Goal: Information Seeking & Learning: Learn about a topic

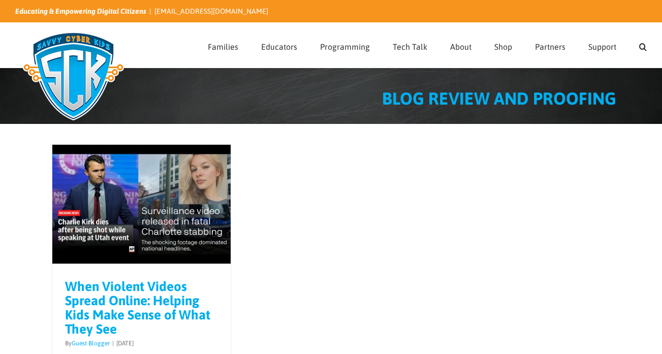
click at [176, 136] on div "Gallery When Violent Videos Spread Online: Helping Kids Make Sense of What They…" at bounding box center [331, 324] width 662 height 401
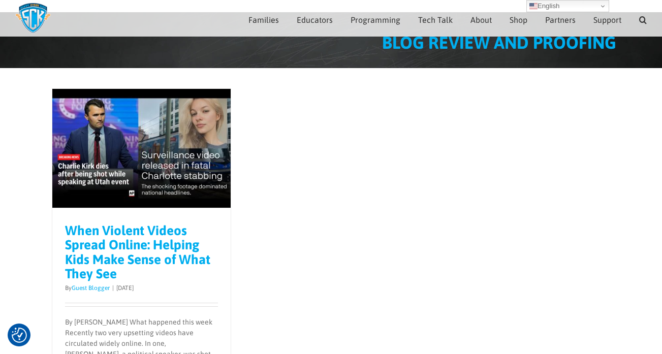
scroll to position [51, 0]
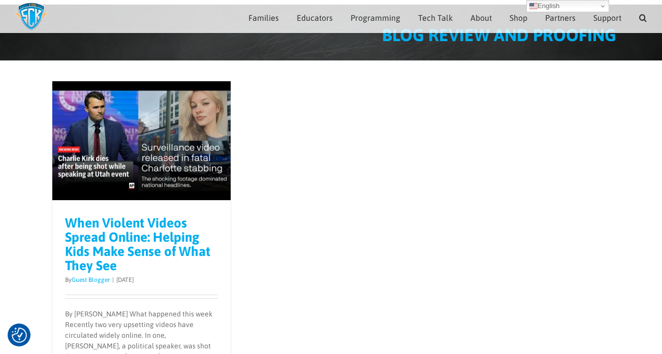
click at [196, 237] on link "When Violent Videos Spread Online: Helping Kids Make Sense of What They See" at bounding box center [137, 244] width 145 height 58
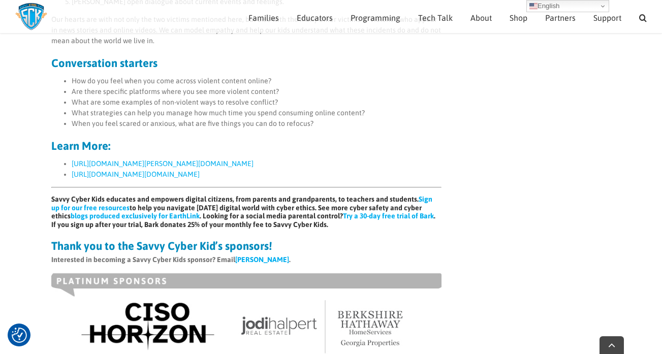
scroll to position [899, 0]
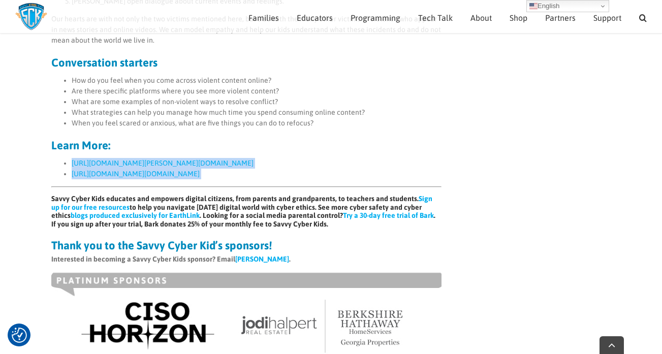
drag, startPoint x: 161, startPoint y: 192, endPoint x: 70, endPoint y: 168, distance: 94.3
click at [70, 168] on ul "https://www.reuters.com/world/us/conservative-influencer-charlie-kirk-shot-dead…" at bounding box center [246, 168] width 390 height 21
copy ul "https://www.reuters.com/world/us/conservative-influencer-charlie-kirk-shot-dead…"
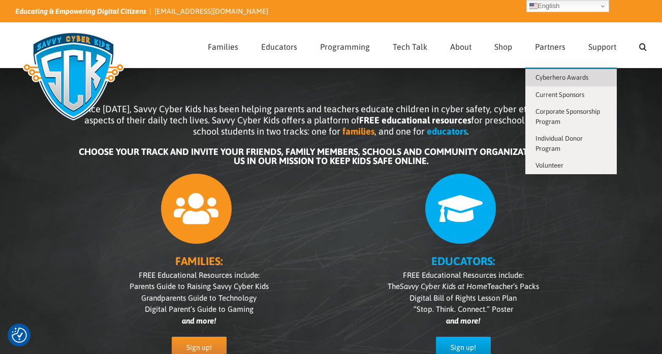
click at [564, 82] on link "Cyberhero Awards" at bounding box center [570, 77] width 91 height 17
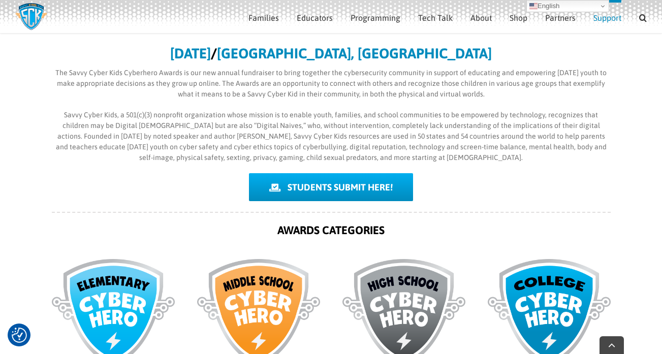
scroll to position [337, 0]
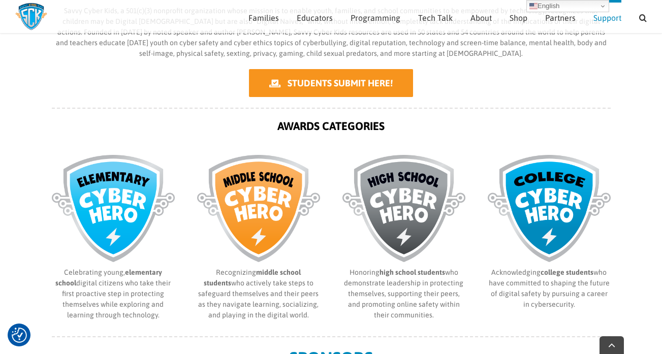
click at [345, 82] on span "STUDENTS SUBMIT HERE!" at bounding box center [339, 83] width 105 height 11
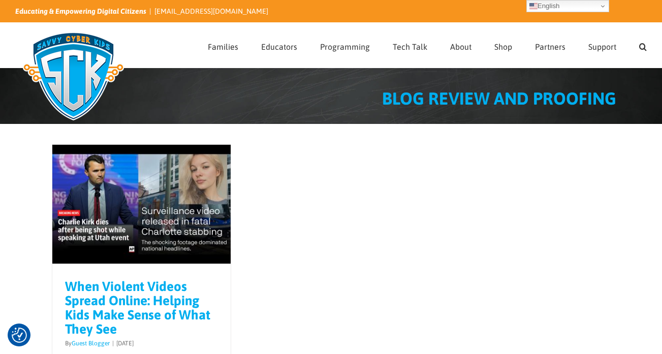
click at [168, 310] on link "When Violent Videos Spread Online: Helping Kids Make Sense of What They See" at bounding box center [137, 308] width 145 height 58
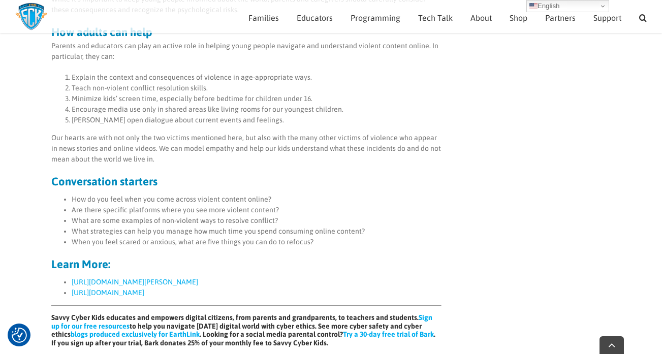
scroll to position [782, 0]
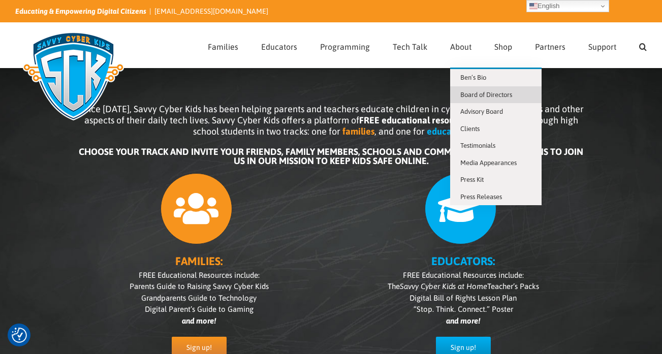
click at [475, 99] on link "Board of Directors" at bounding box center [495, 94] width 91 height 17
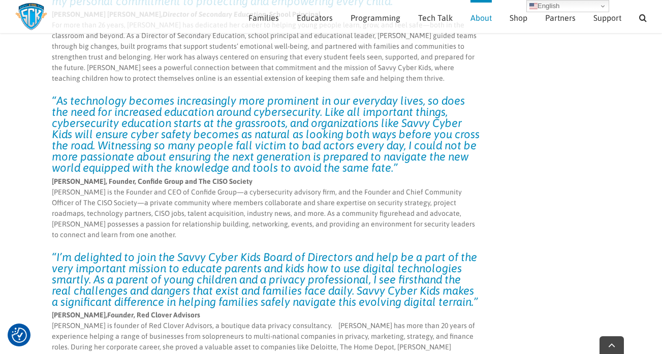
scroll to position [526, 0]
